Goal: Check status: Check status

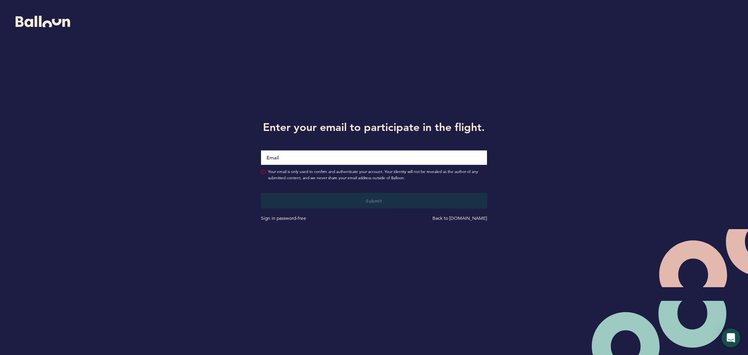
click at [307, 158] on input "Email" at bounding box center [374, 157] width 226 height 14
type input "[EMAIL_ADDRESS][DOMAIN_NAME]"
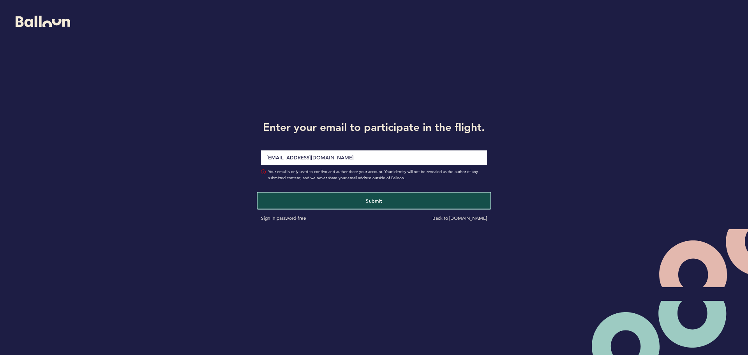
click at [304, 196] on button "Submit" at bounding box center [373, 200] width 233 height 16
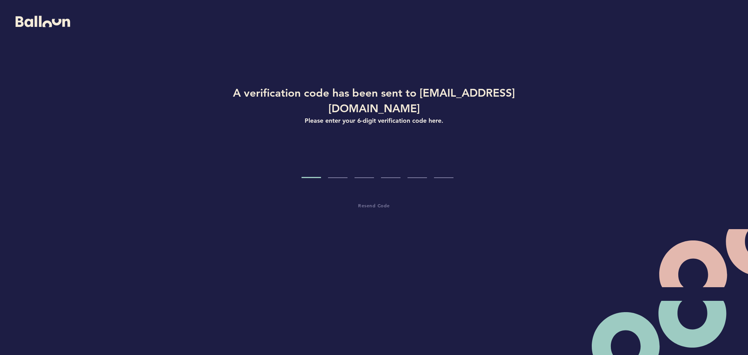
click at [303, 152] on input "Code digit 1" at bounding box center [310, 163] width 19 height 29
click at [303, 151] on input "Code digit 1" at bounding box center [310, 163] width 19 height 29
type input "1"
type input "7"
type input "5"
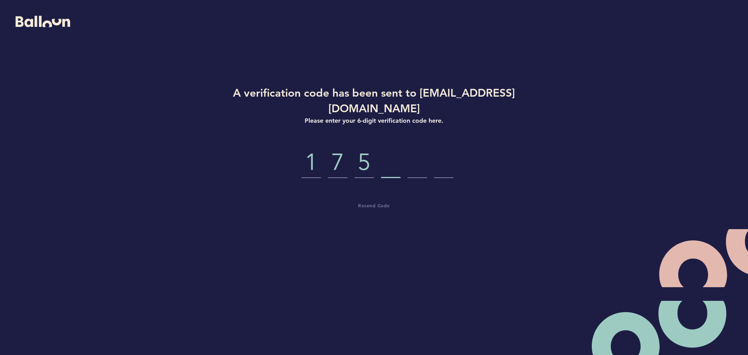
type input "9"
type input "8"
type input "0"
